Goal: Information Seeking & Learning: Learn about a topic

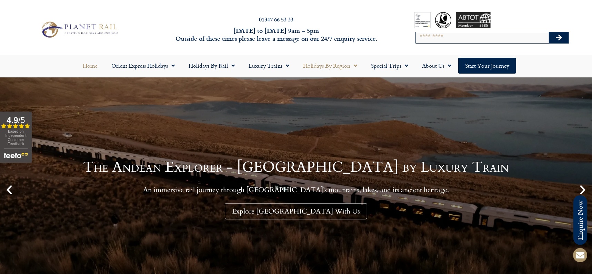
click at [357, 63] on span "Menu" at bounding box center [354, 65] width 7 height 12
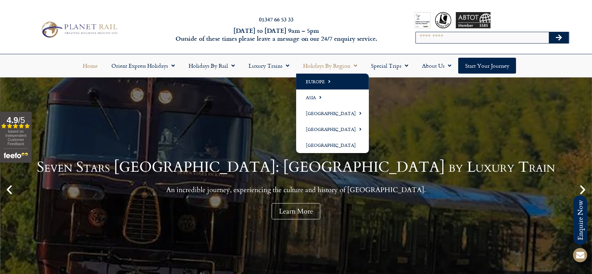
click at [333, 88] on link "Europe" at bounding box center [332, 81] width 73 height 16
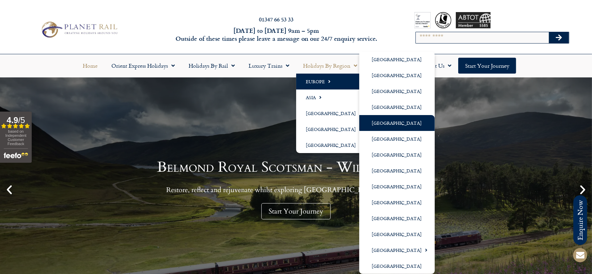
click at [392, 121] on link "[GEOGRAPHIC_DATA]" at bounding box center [398, 123] width 76 height 16
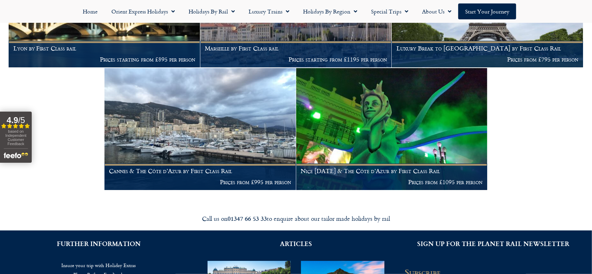
scroll to position [1052, 0]
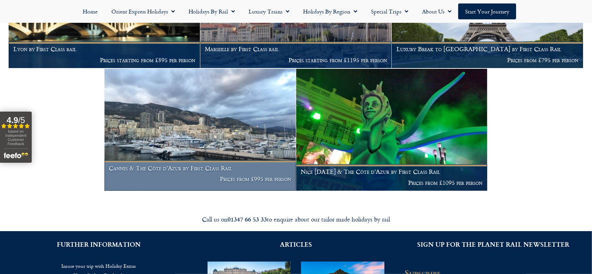
click at [217, 107] on img at bounding box center [201, 130] width 192 height 122
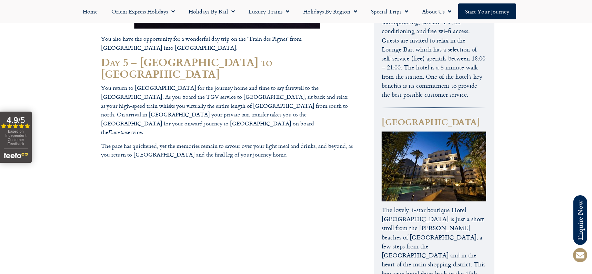
scroll to position [631, 0]
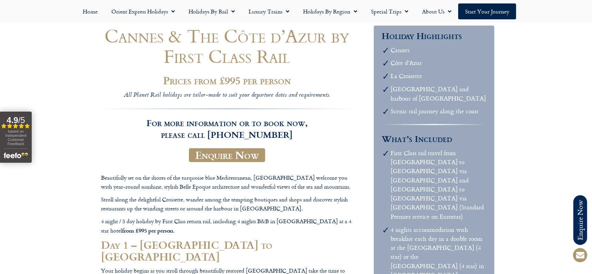
scroll to position [0, 0]
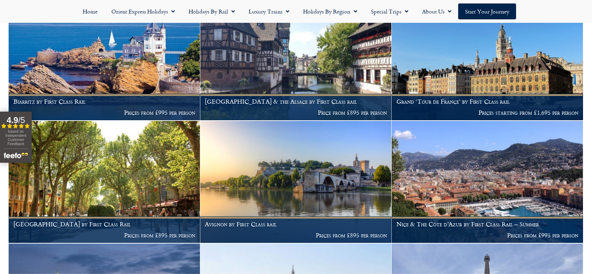
scroll to position [752, 0]
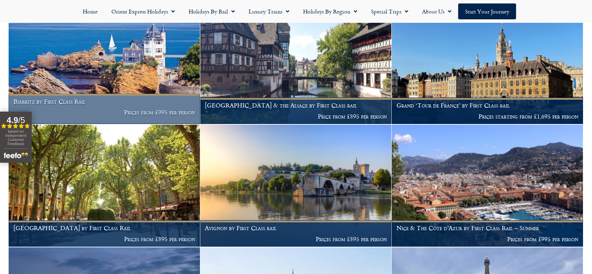
click at [143, 65] on img at bounding box center [105, 63] width 192 height 122
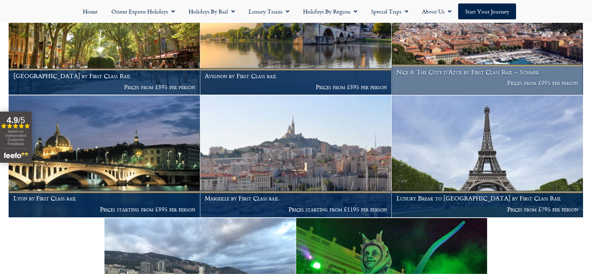
scroll to position [905, 0]
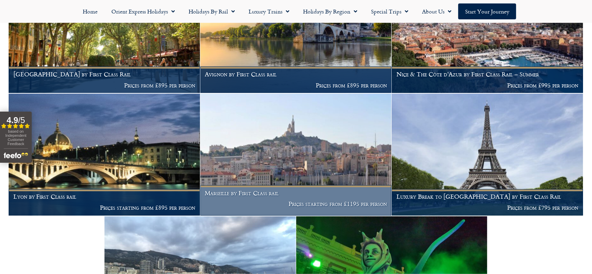
click at [288, 154] on img at bounding box center [296, 155] width 192 height 122
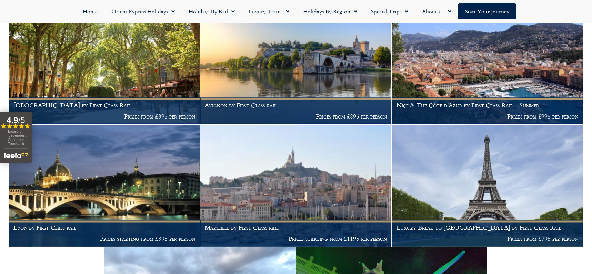
scroll to position [880, 0]
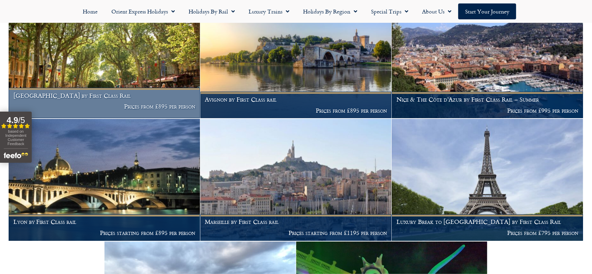
click at [95, 92] on h1 "Aix-en-Provence by First Class Rail" at bounding box center [104, 95] width 182 height 7
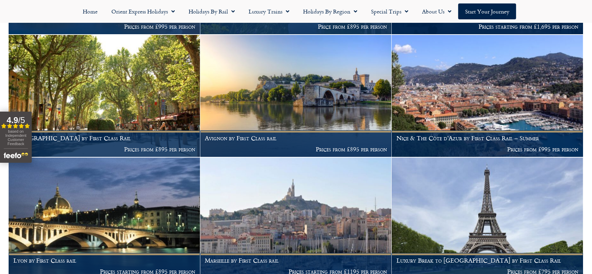
scroll to position [838, 0]
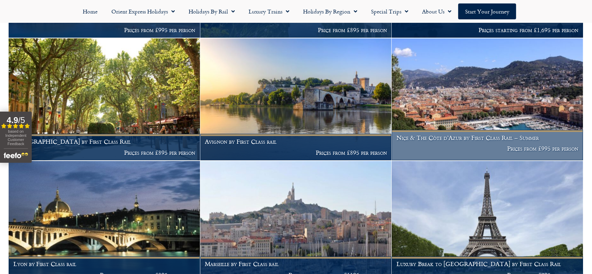
click at [493, 111] on img at bounding box center [488, 99] width 192 height 122
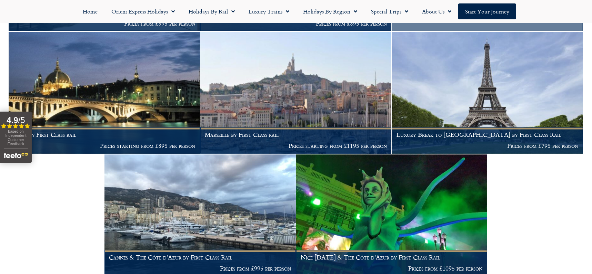
scroll to position [971, 0]
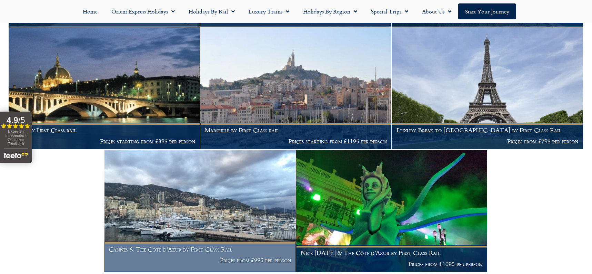
click at [179, 193] on img at bounding box center [201, 211] width 192 height 122
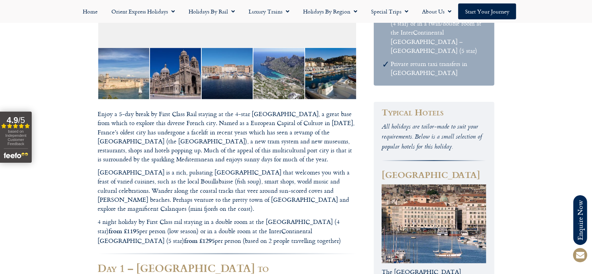
scroll to position [361, 0]
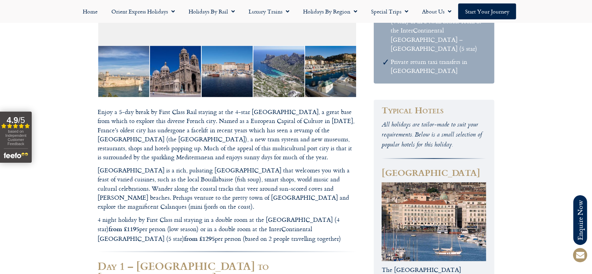
copy p "Marseille"
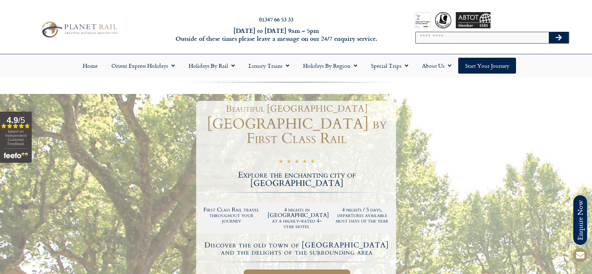
click at [514, 138] on div at bounding box center [296, 257] width 592 height 326
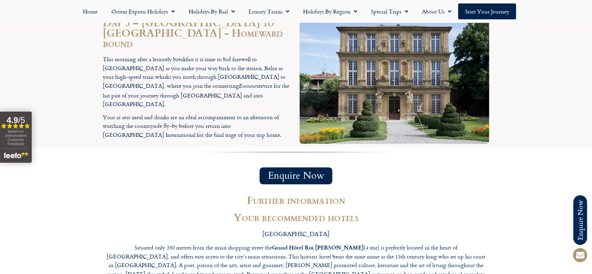
scroll to position [1177, 0]
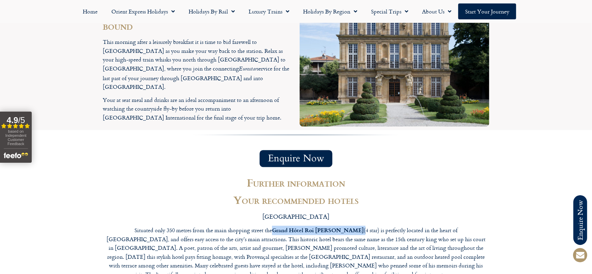
drag, startPoint x: 252, startPoint y: 177, endPoint x: 310, endPoint y: 175, distance: 57.3
click at [310, 225] on p "Situated only 350 metres from the main shopping street the [GEOGRAPHIC_DATA][PE…" at bounding box center [297, 251] width 380 height 53
copy p "Grand Hôtel Roi [PERSON_NAME]"
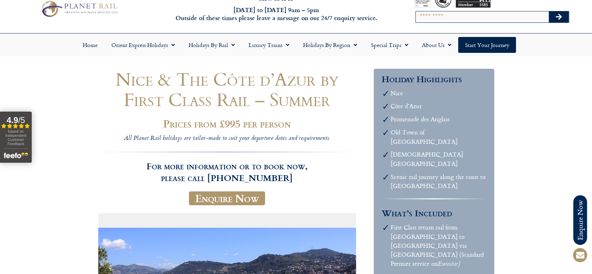
scroll to position [20, 0]
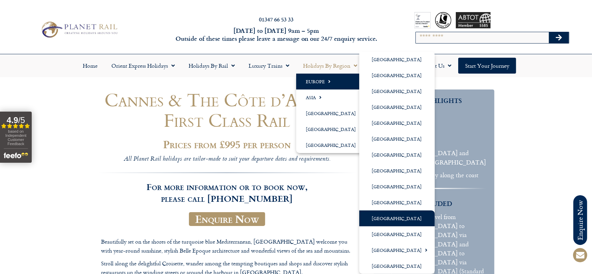
click at [384, 217] on link "[GEOGRAPHIC_DATA]" at bounding box center [398, 218] width 76 height 16
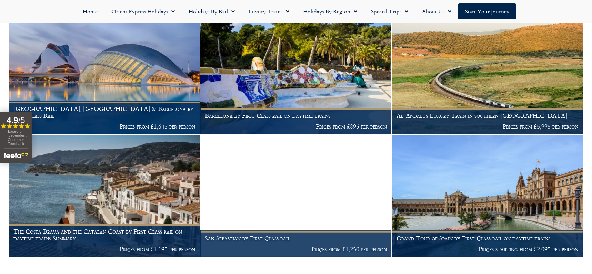
scroll to position [289, 0]
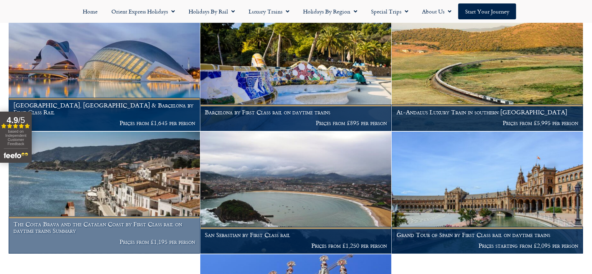
click at [61, 224] on h1 "The Costa Brava and the Catalan Coast by First Class rail on daytime trains Sum…" at bounding box center [104, 226] width 182 height 13
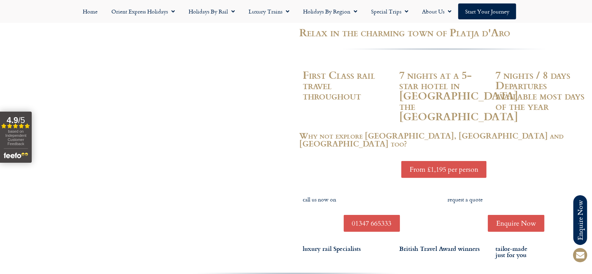
scroll to position [192, 0]
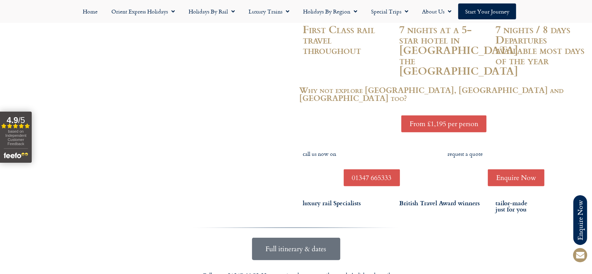
click at [298, 237] on link "Full itinerary & dates" at bounding box center [296, 248] width 88 height 22
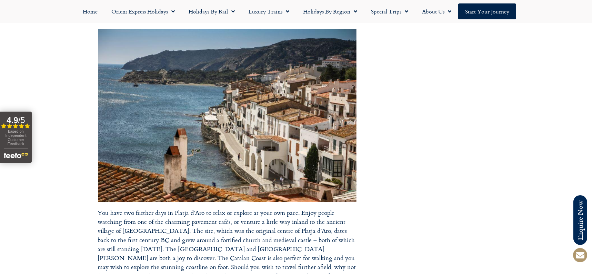
scroll to position [2066, 0]
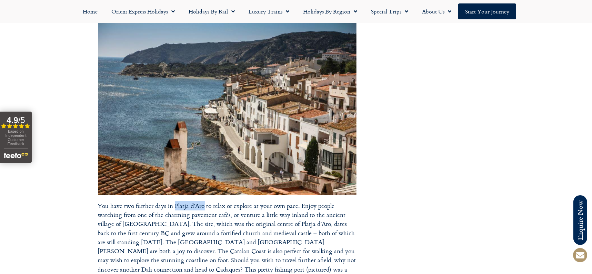
drag, startPoint x: 175, startPoint y: 139, endPoint x: 203, endPoint y: 143, distance: 28.5
click at [203, 143] on p "You have two further days in Platja d’Aro to relax or explore at your own pace.…" at bounding box center [227, 157] width 259 height 270
copy p "Platja d’Aro"
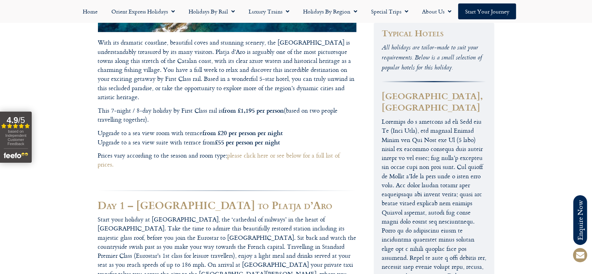
scroll to position [420, 0]
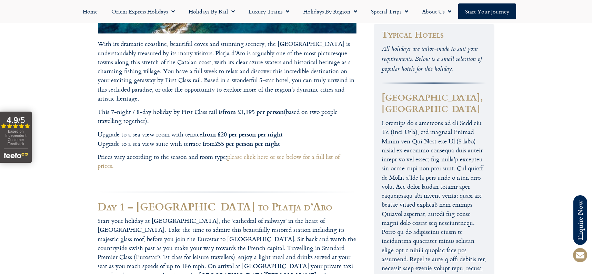
drag, startPoint x: 382, startPoint y: 31, endPoint x: 440, endPoint y: 48, distance: 59.6
click at [440, 91] on h3 "[GEOGRAPHIC_DATA], [GEOGRAPHIC_DATA]" at bounding box center [434, 102] width 105 height 23
copy h3 "[GEOGRAPHIC_DATA], [GEOGRAPHIC_DATA]"
